Goal: Participate in discussion

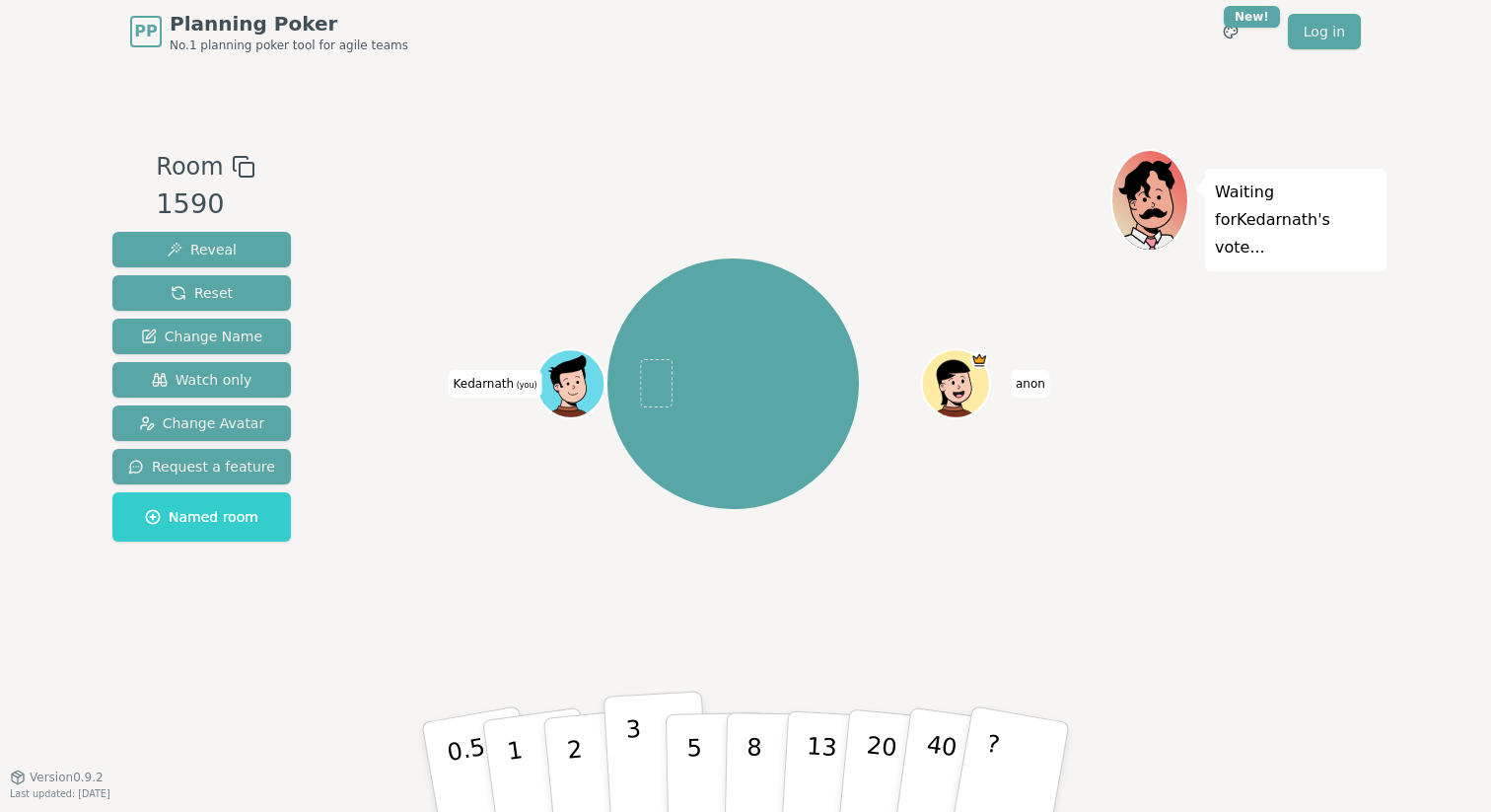
click at [641, 757] on button "3" at bounding box center [657, 767] width 107 height 154
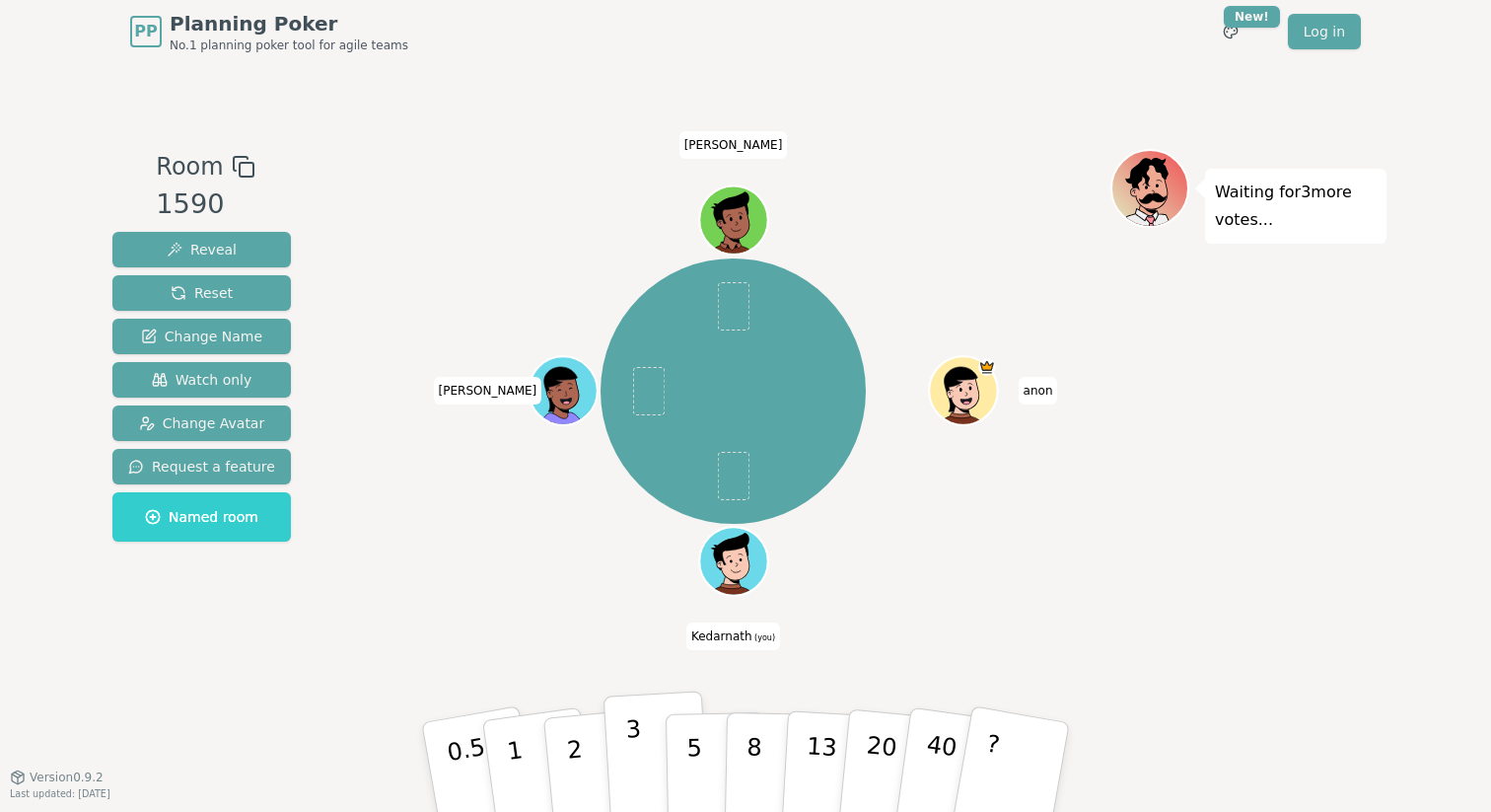
click at [636, 729] on p "3" at bounding box center [636, 768] width 22 height 107
click at [643, 689] on div "Room 1590 Reveal Reset Change Name Watch only Change Avatar Request a feature N…" at bounding box center [746, 420] width 1282 height 543
click at [483, 585] on div "[PERSON_NAME] (you) [PERSON_NAME]" at bounding box center [733, 392] width 754 height 414
click at [730, 471] on span at bounding box center [733, 475] width 33 height 49
click at [989, 552] on div "[PERSON_NAME] (you) [PERSON_NAME]" at bounding box center [733, 392] width 754 height 414
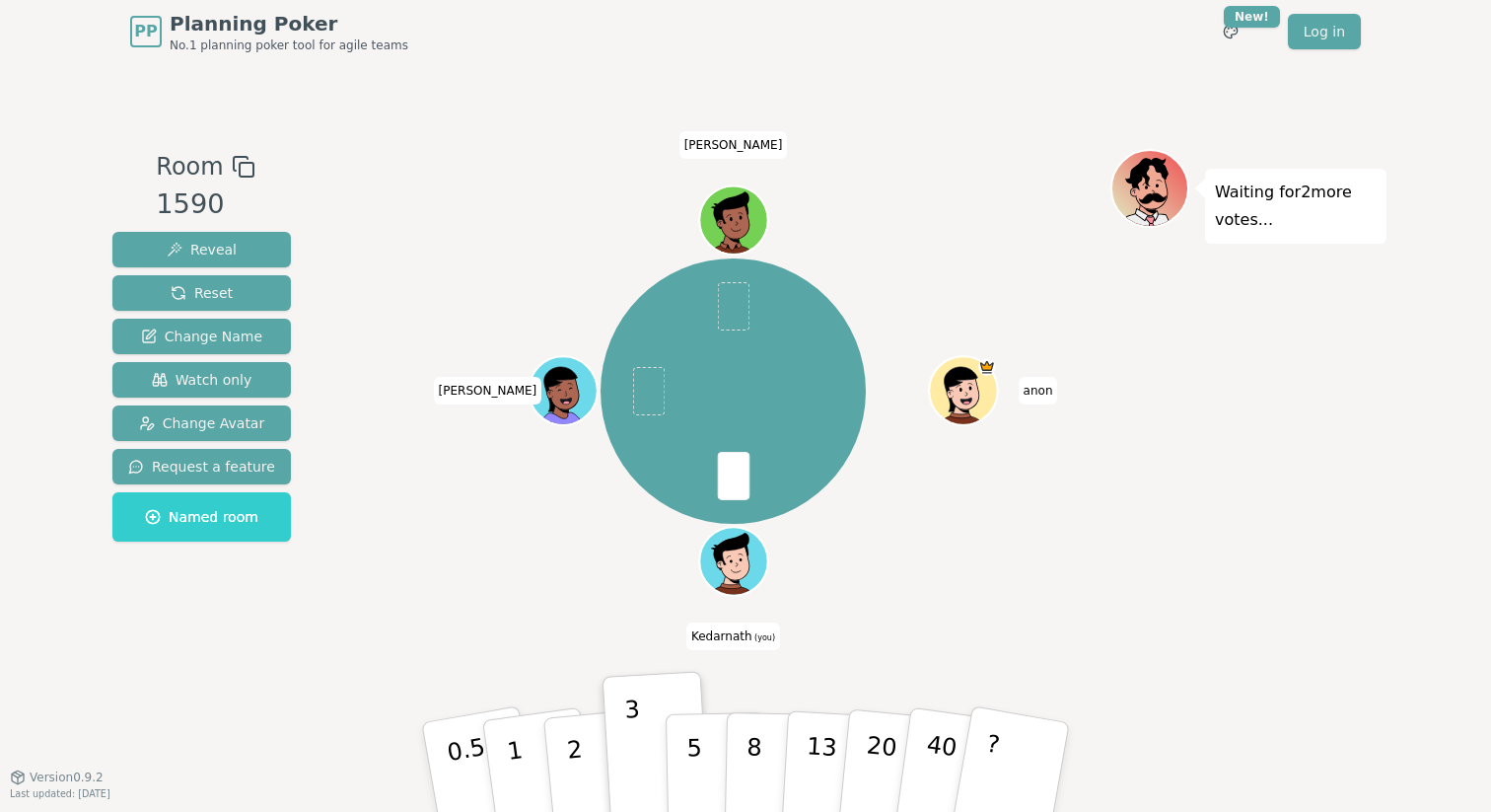
click at [1064, 467] on div "[PERSON_NAME] (you) [PERSON_NAME]" at bounding box center [733, 392] width 754 height 414
click at [722, 639] on span "Kedarnath (you)" at bounding box center [734, 636] width 93 height 28
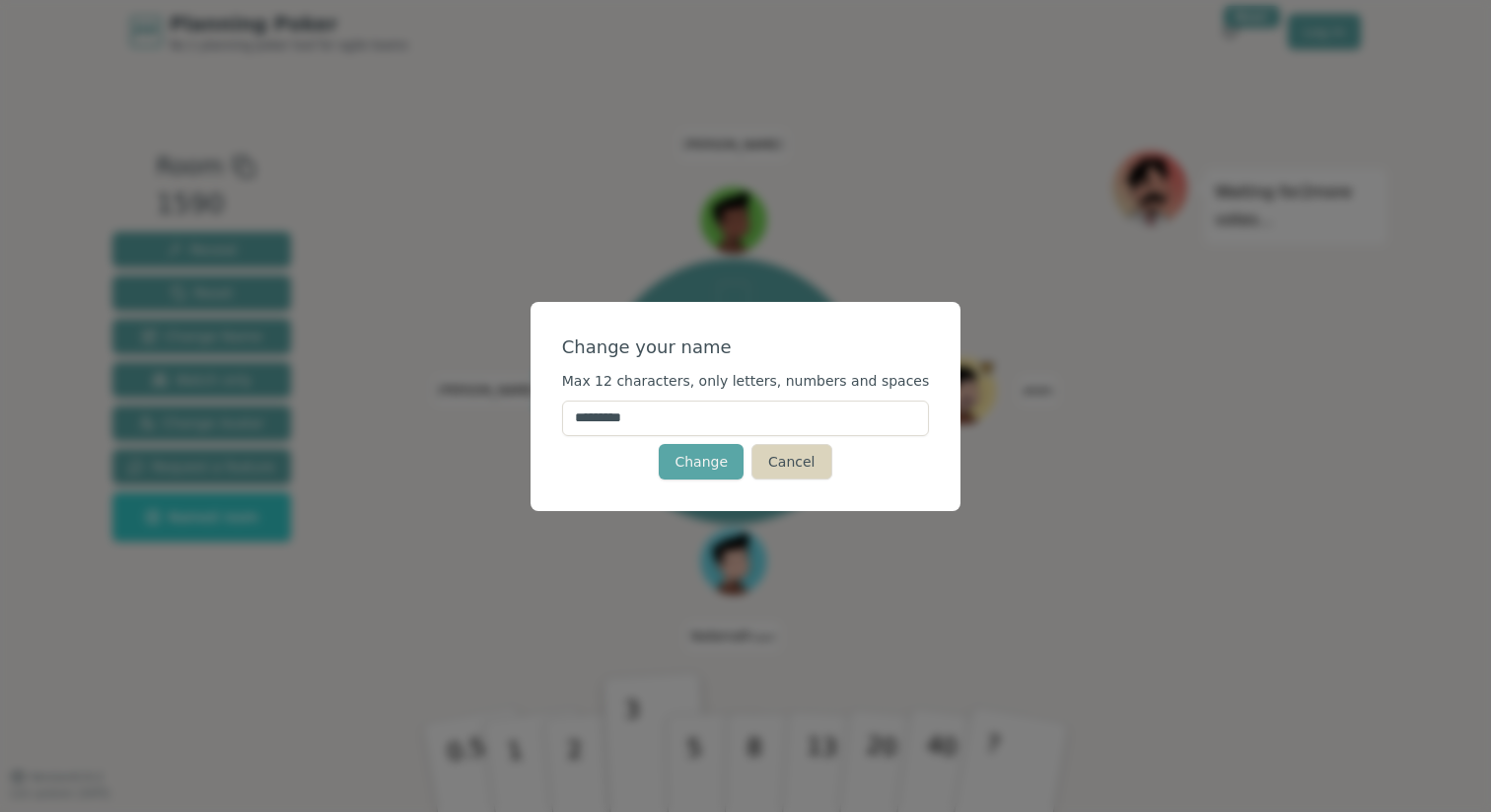
click at [787, 463] on button "Cancel" at bounding box center [791, 461] width 80 height 36
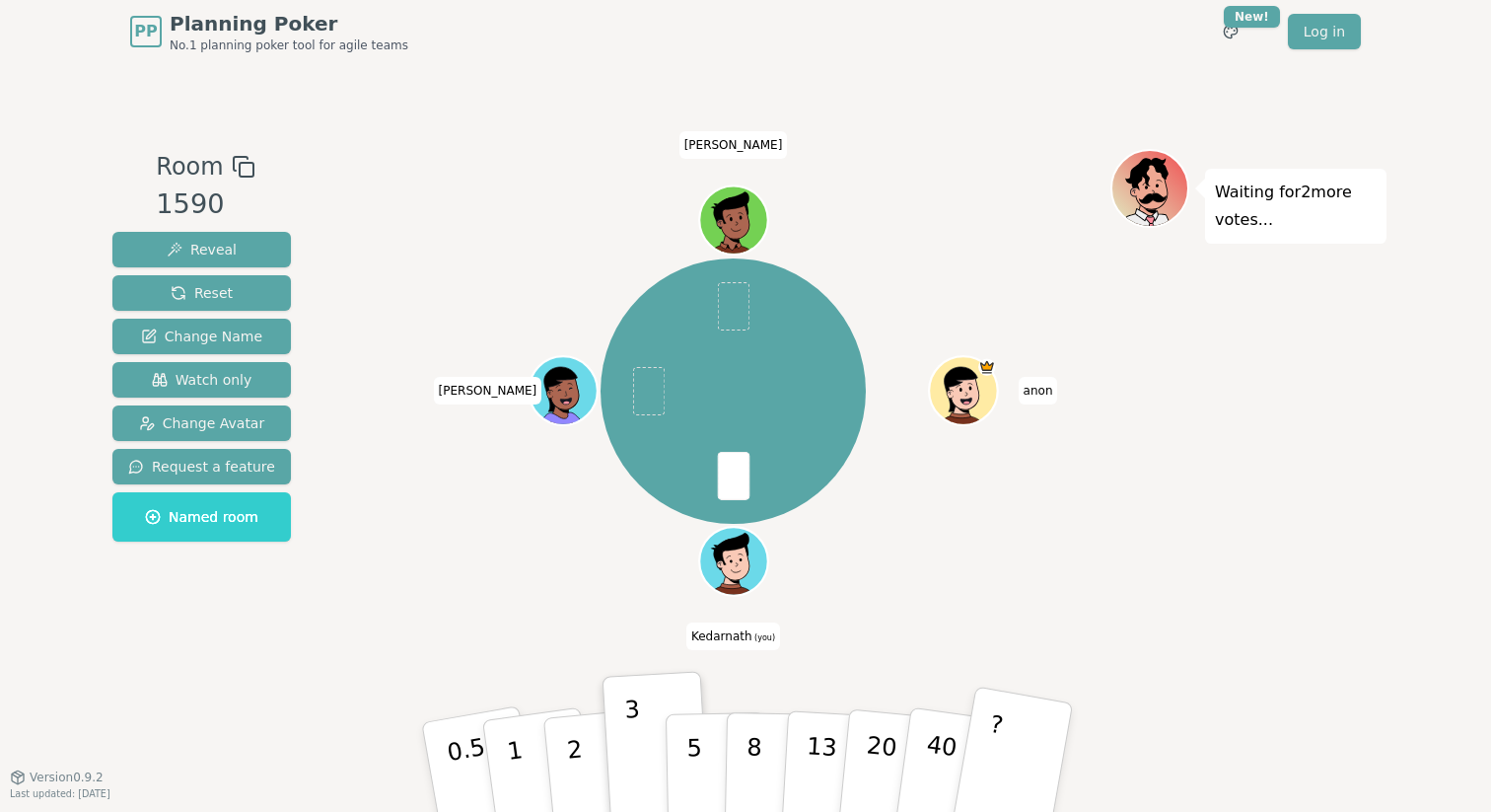
click at [1013, 729] on button "?" at bounding box center [1012, 767] width 123 height 163
click at [973, 581] on div "[PERSON_NAME] (you) [PERSON_NAME]" at bounding box center [733, 392] width 754 height 414
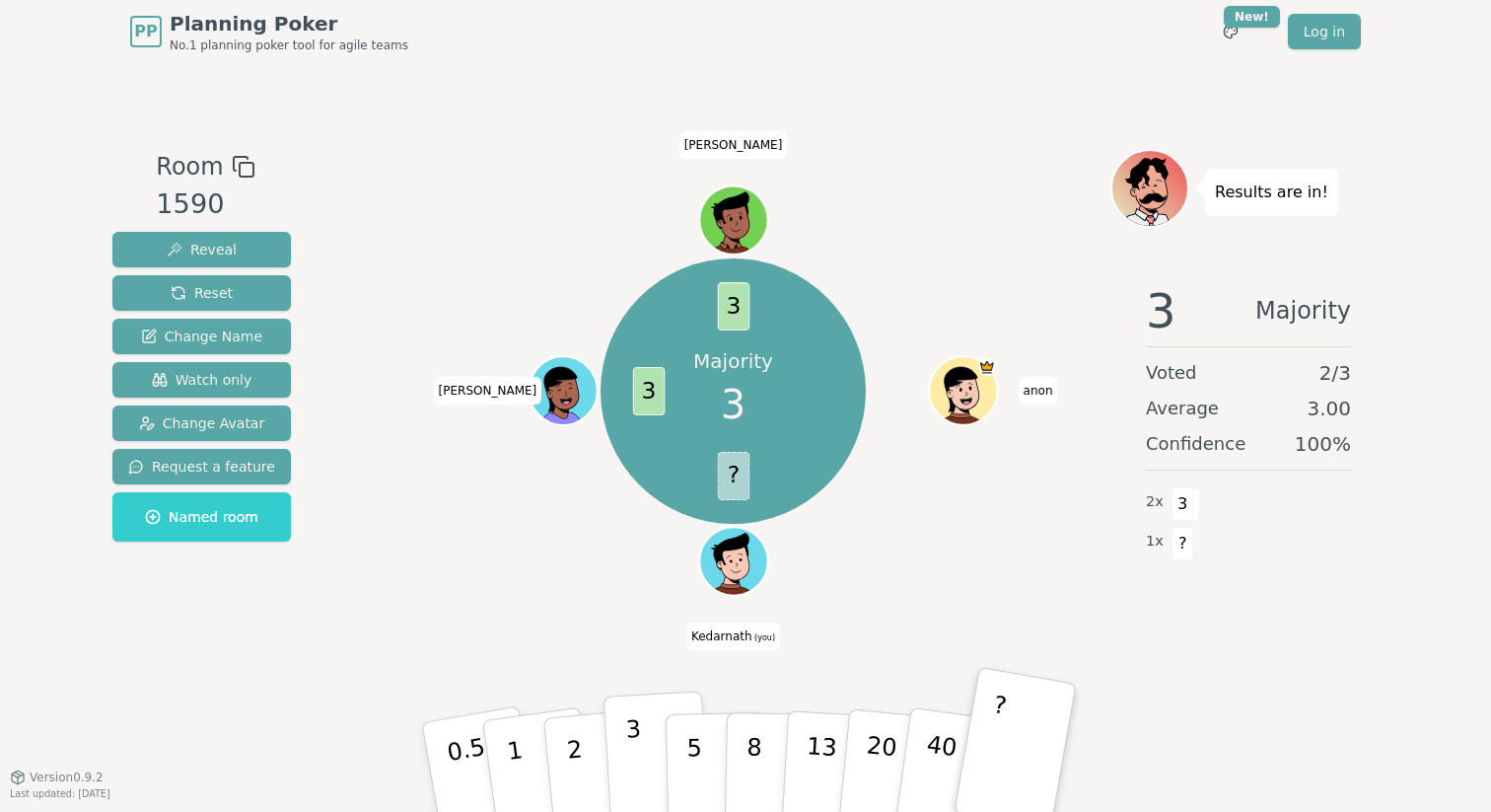
click at [634, 772] on p "3" at bounding box center [636, 768] width 22 height 107
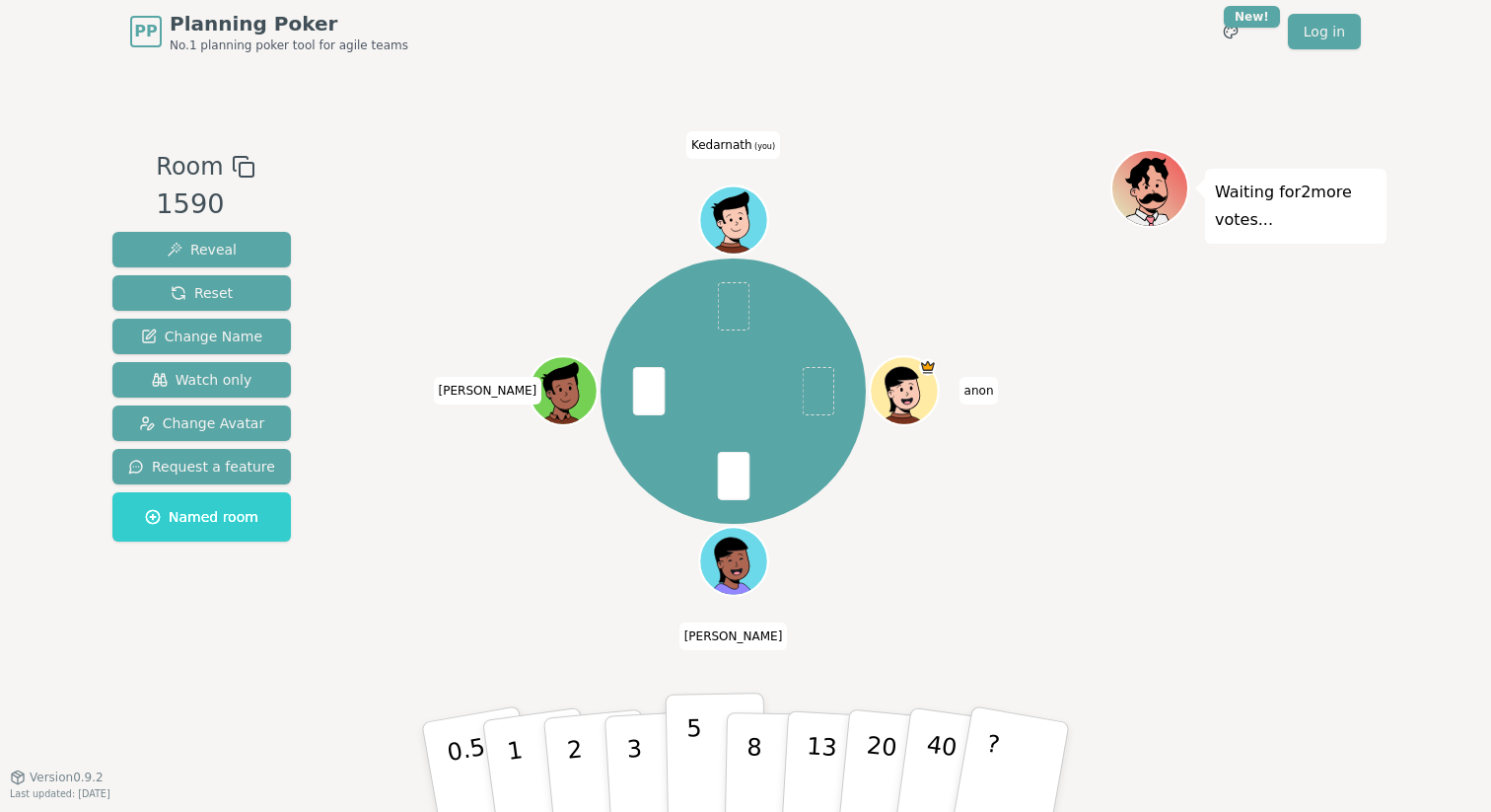
click at [701, 760] on button "5" at bounding box center [717, 766] width 101 height 150
click at [637, 737] on p "3" at bounding box center [636, 768] width 22 height 107
click at [706, 752] on button "5" at bounding box center [717, 766] width 101 height 150
